Goal: Complete application form

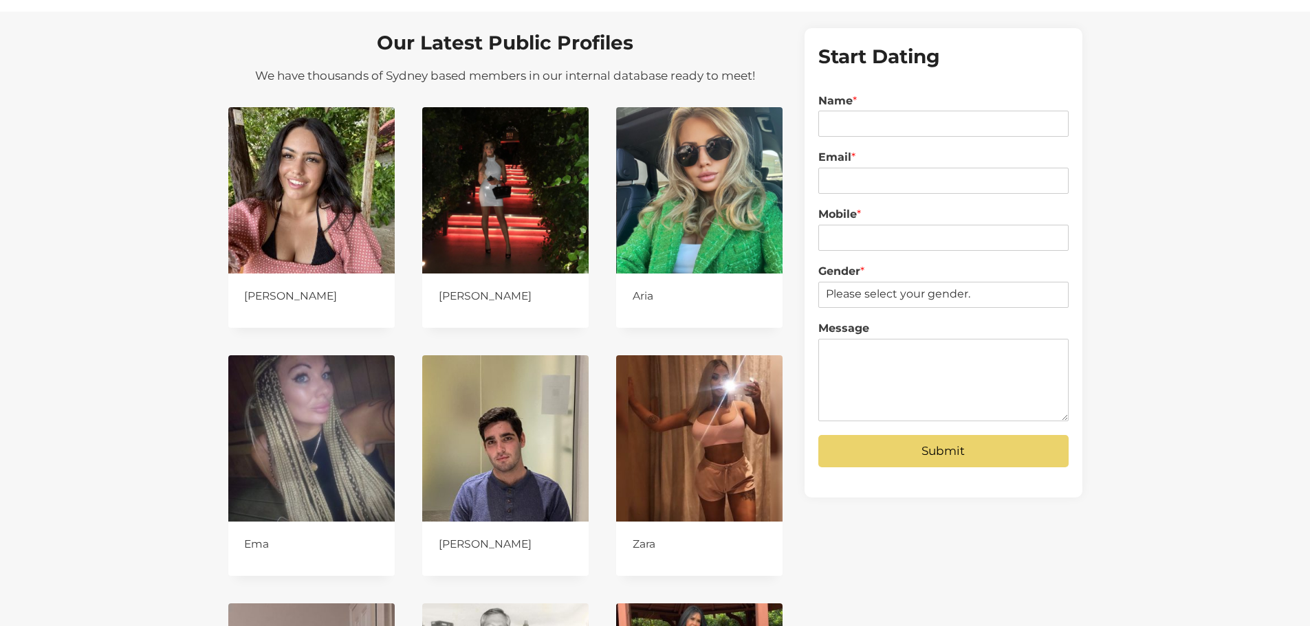
scroll to position [1238, 0]
click at [842, 116] on input "Name *" at bounding box center [943, 123] width 250 height 26
type input "R"
type input "Vuk"
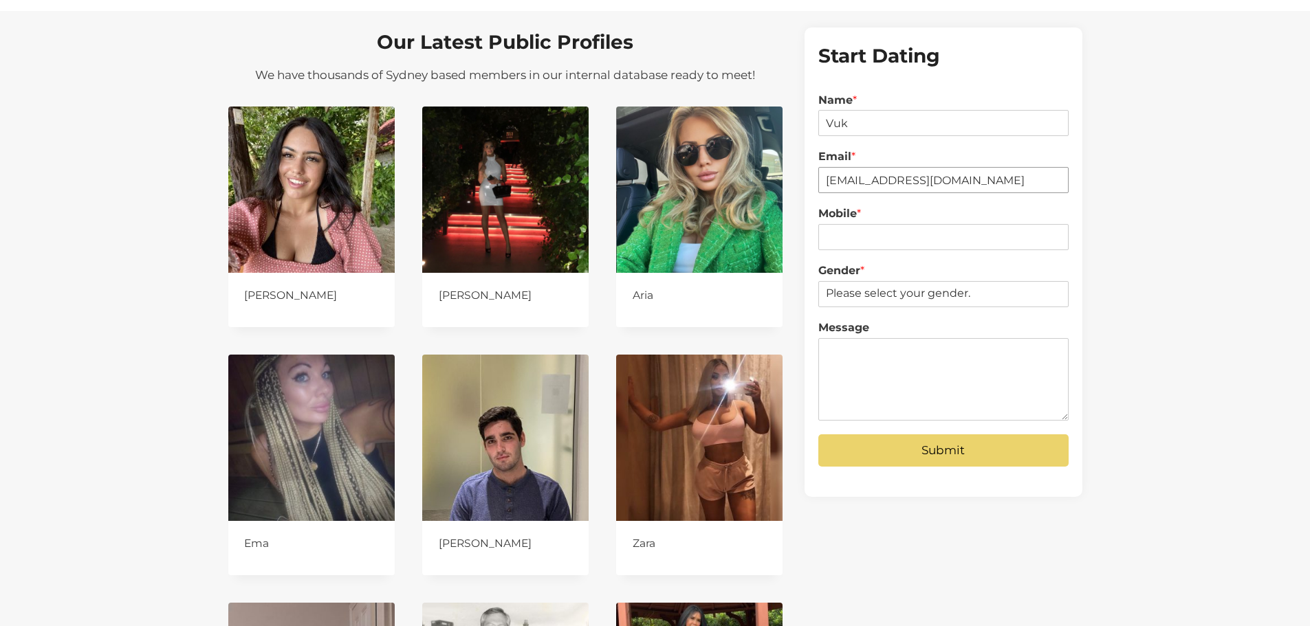
type input "vuk@digitalpod.com.au"
type input "0434255273"
select select "[DEMOGRAPHIC_DATA]"
type textarea "H"
type textarea "ACD Lead Testing"
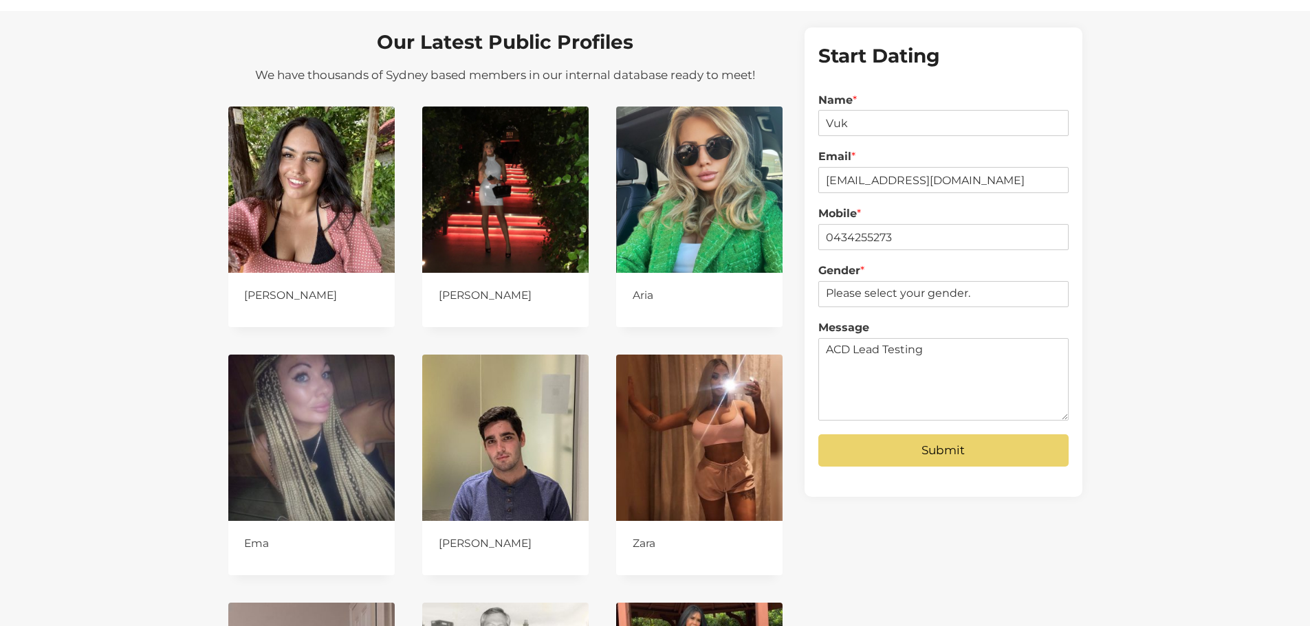
click at [947, 452] on button "Submit" at bounding box center [943, 451] width 250 height 32
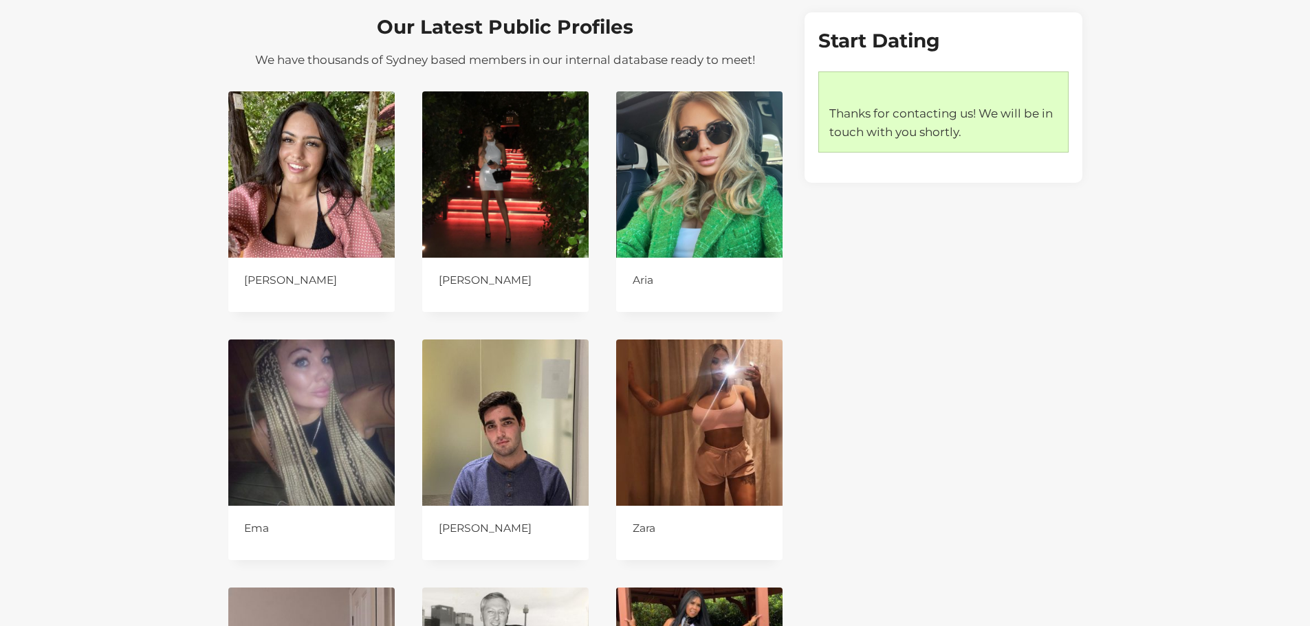
scroll to position [1255, 0]
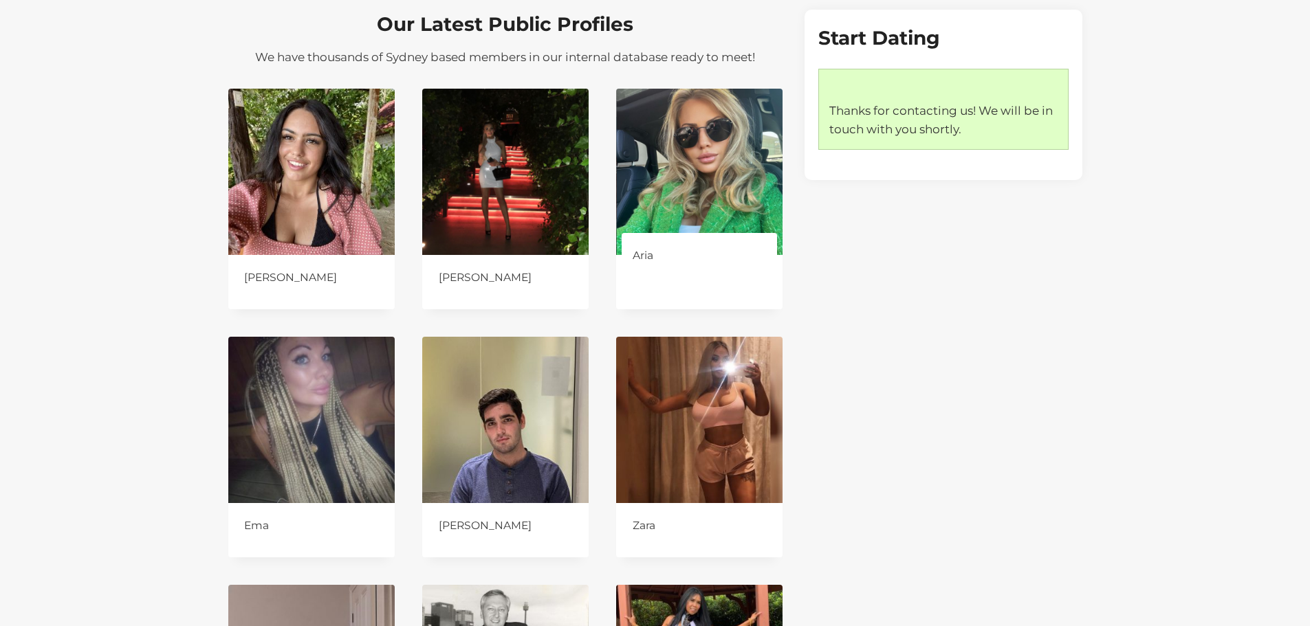
click at [735, 170] on img at bounding box center [699, 172] width 166 height 166
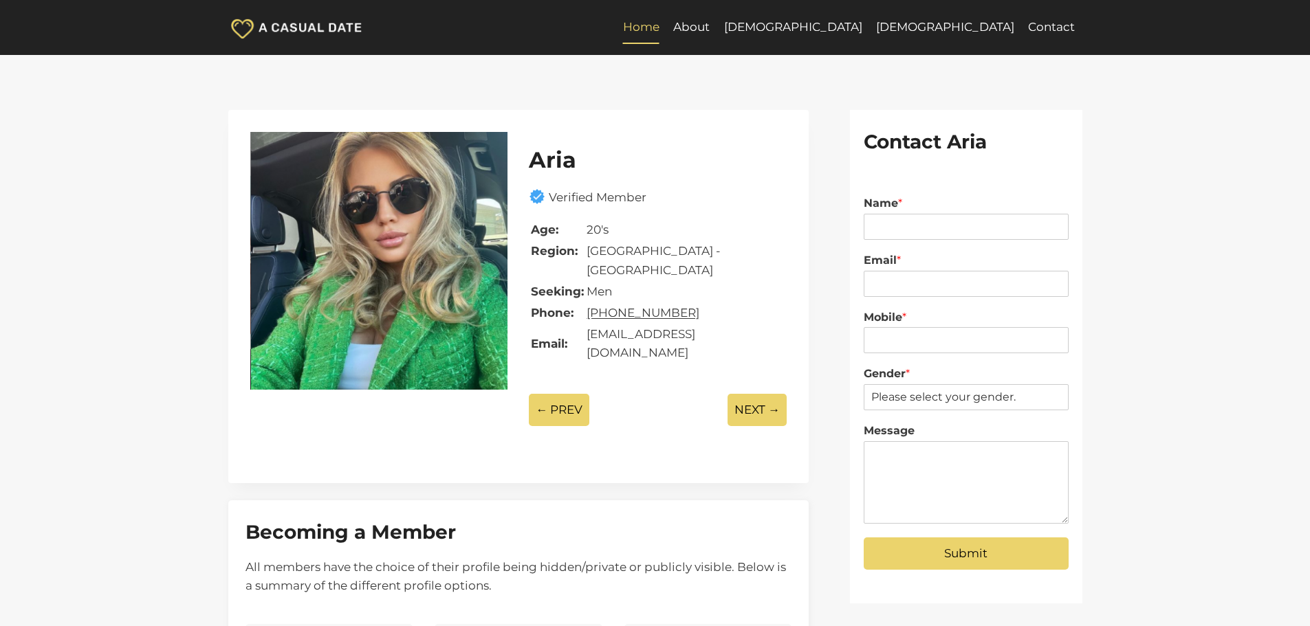
click at [666, 31] on link "Home" at bounding box center [641, 27] width 50 height 33
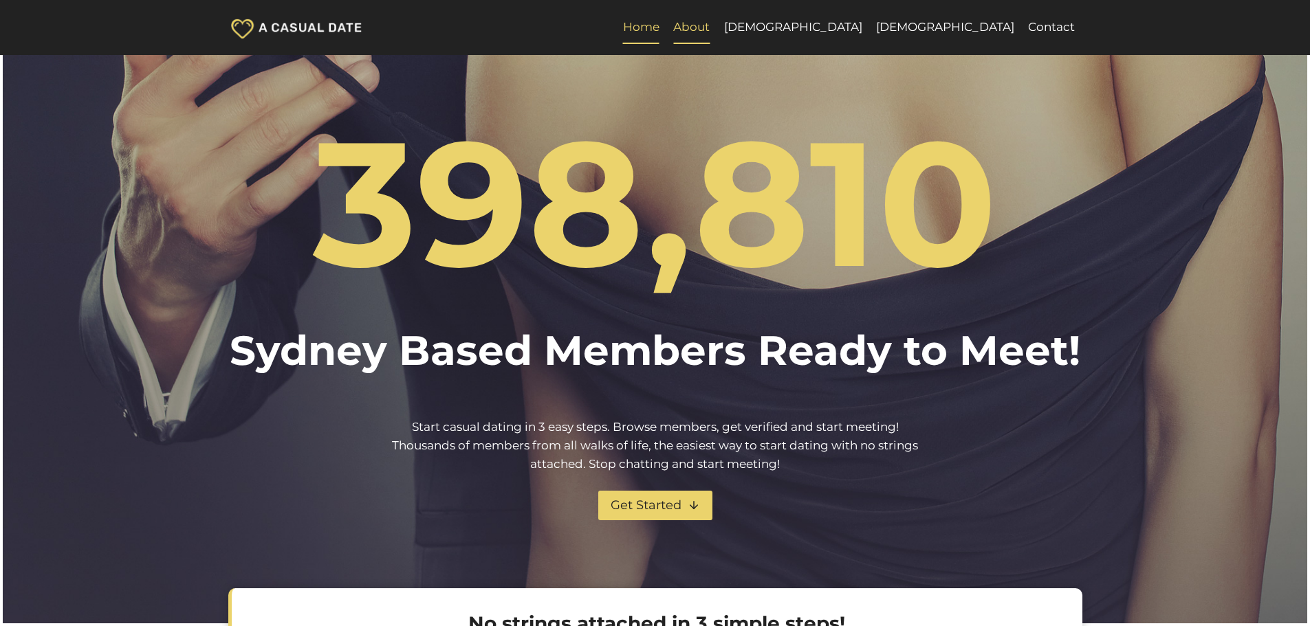
drag, startPoint x: 824, startPoint y: 93, endPoint x: 893, endPoint y: 28, distance: 94.4
click at [748, 80] on h1 "398,810" at bounding box center [655, 203] width 854 height 263
